Goal: Transaction & Acquisition: Purchase product/service

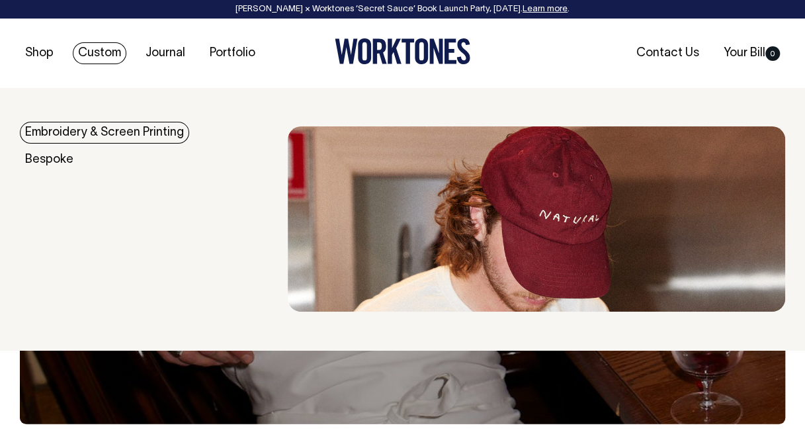
click at [103, 130] on link "Embroidery & Screen Printing" at bounding box center [104, 133] width 169 height 22
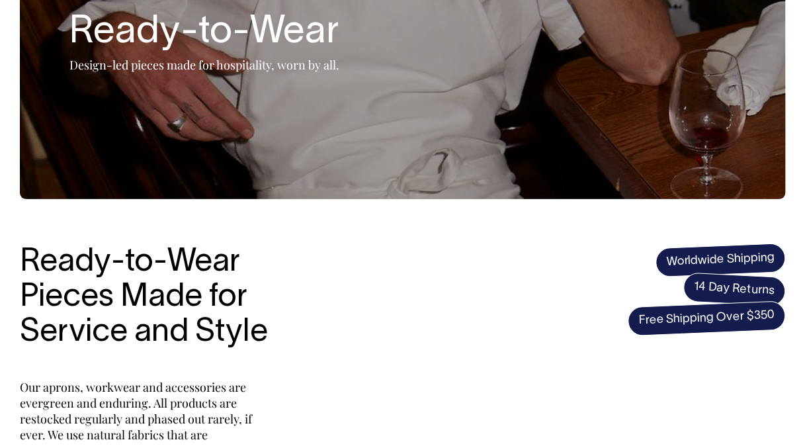
scroll to position [234, 0]
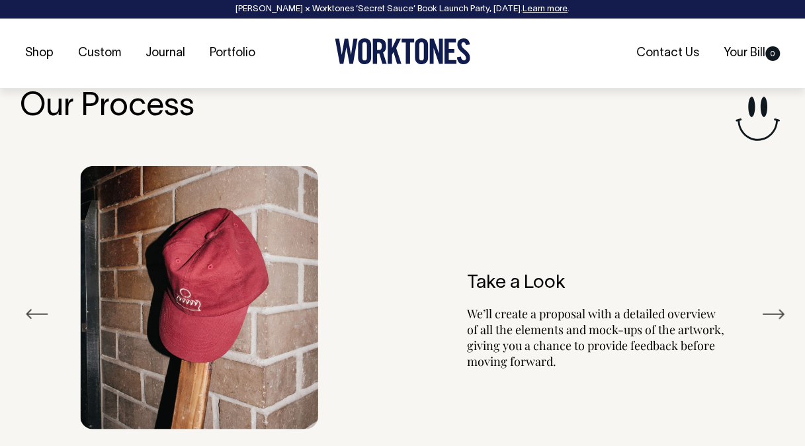
scroll to position [1449, 0]
click at [776, 304] on button "Next" at bounding box center [774, 314] width 24 height 20
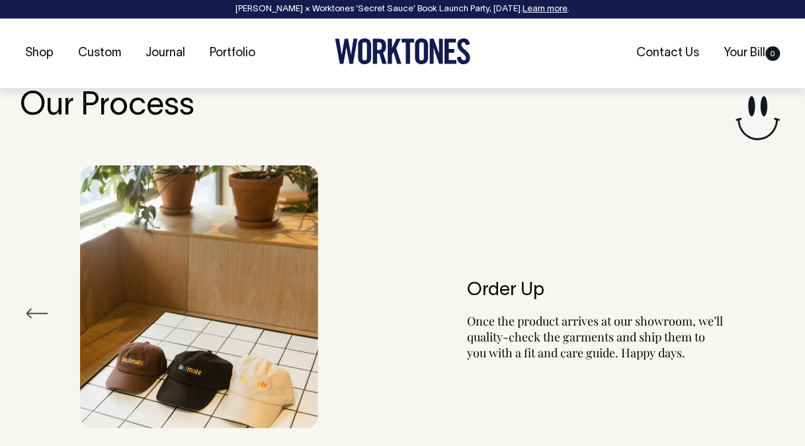
scroll to position [0, 0]
